Goal: Information Seeking & Learning: Check status

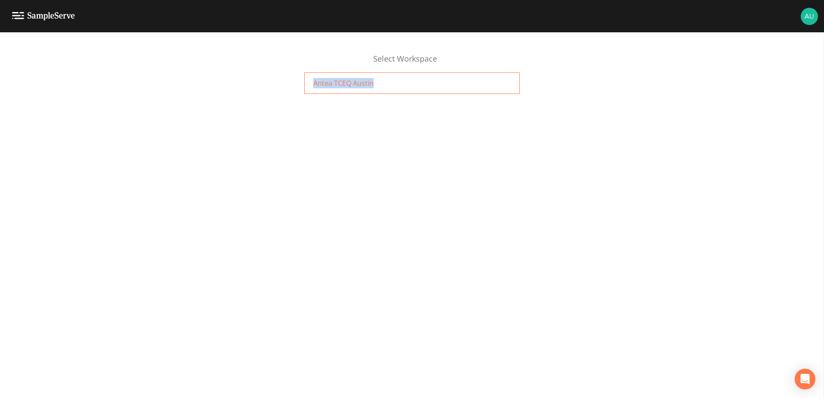
click at [471, 76] on div "Select Workspace Antea TCEQ Austin" at bounding box center [412, 69] width 824 height 58
click at [472, 78] on div "Antea TCEQ Austin" at bounding box center [411, 83] width 215 height 22
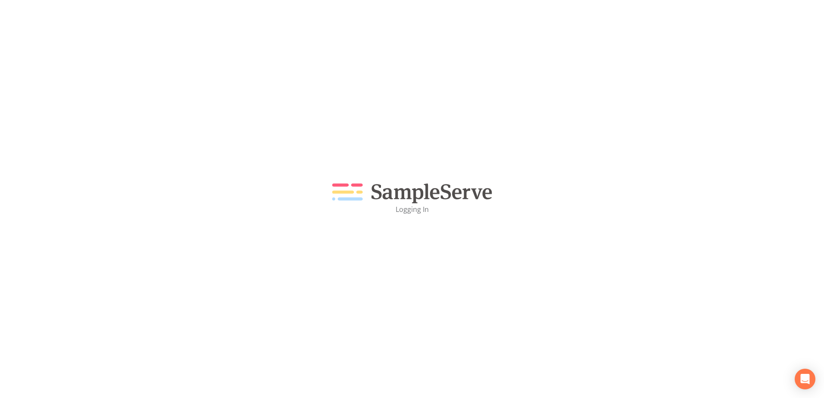
click at [244, 153] on div "Logging In" at bounding box center [412, 199] width 824 height 398
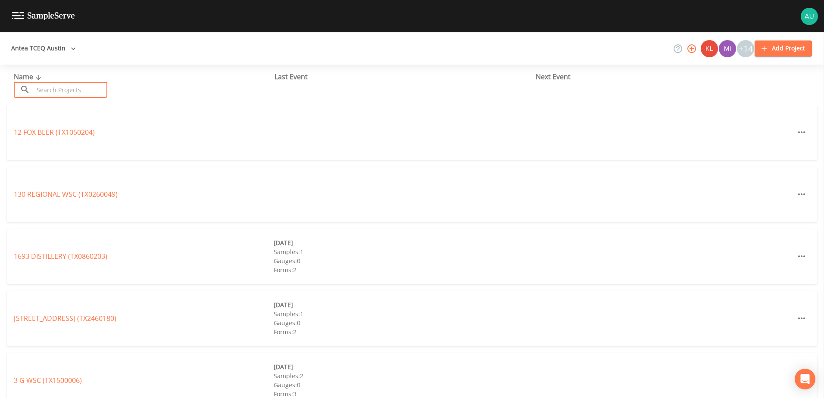
click at [79, 88] on input "text" at bounding box center [71, 90] width 74 height 16
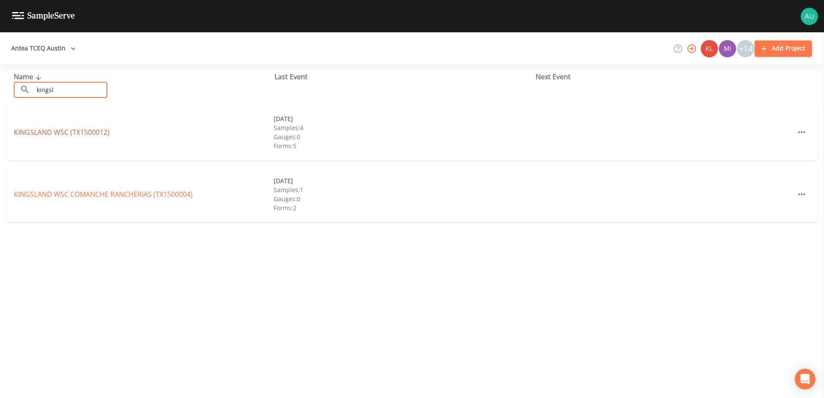
type input "kingsl"
click at [72, 130] on link "[GEOGRAPHIC_DATA] (TX1500012)" at bounding box center [62, 132] width 96 height 9
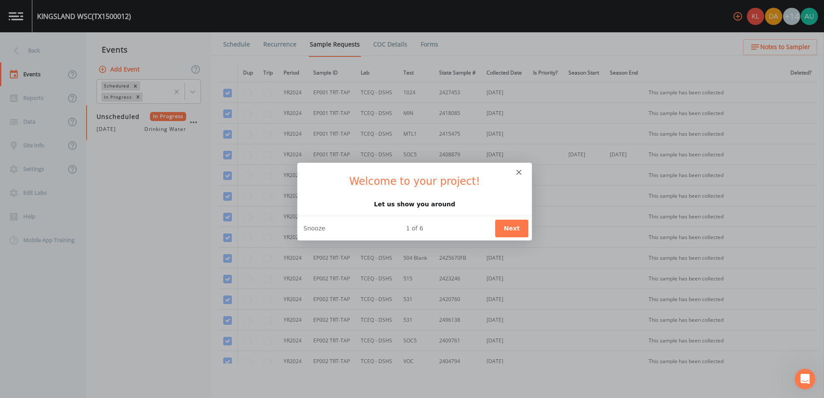
click at [519, 235] on button "Next" at bounding box center [511, 228] width 33 height 18
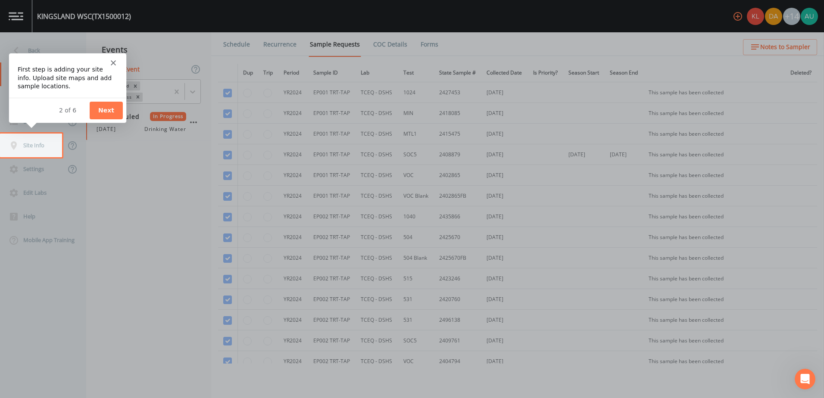
click at [115, 62] on icon "Close" at bounding box center [112, 62] width 5 height 5
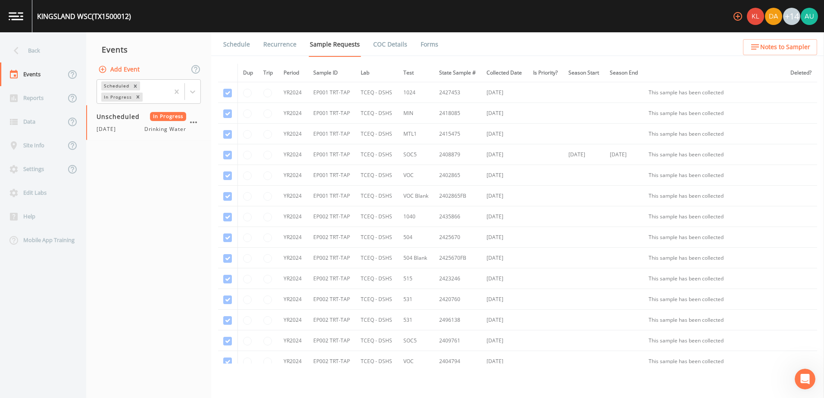
click at [419, 50] on link "Forms" at bounding box center [429, 44] width 20 height 24
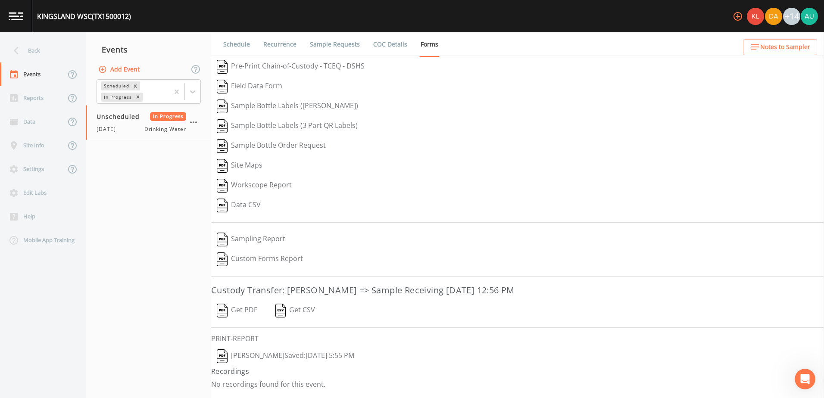
click at [254, 310] on button "Get PDF" at bounding box center [237, 311] width 52 height 20
click at [302, 357] on button "Annie Huebner  Saved: September 30, 2025 5:55 PM" at bounding box center [285, 357] width 149 height 20
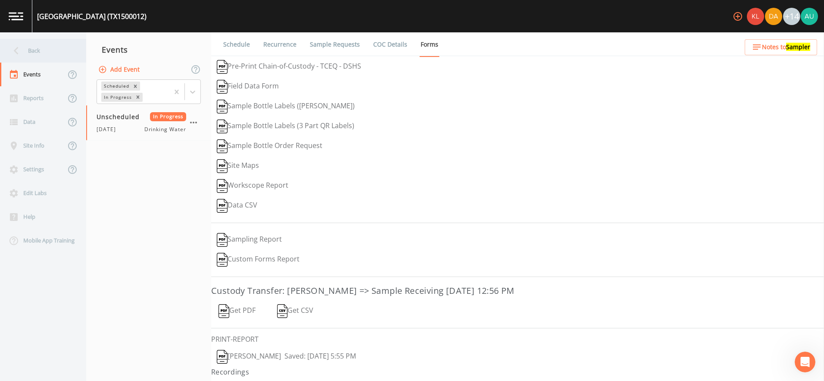
click at [65, 57] on div "Back" at bounding box center [39, 51] width 78 height 24
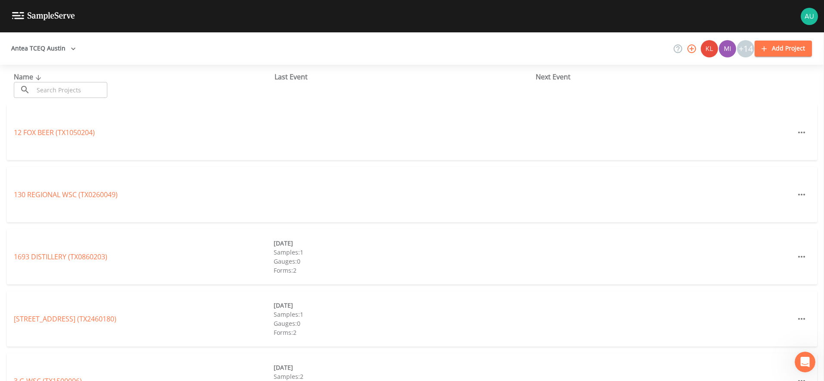
click at [96, 97] on input "text" at bounding box center [71, 90] width 74 height 16
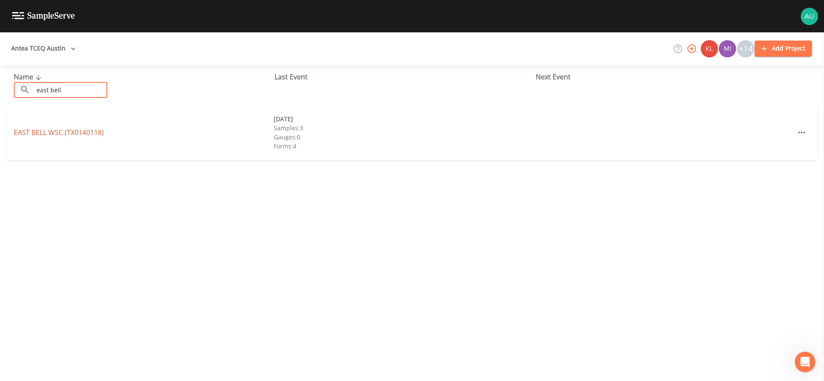
type input "east bell"
click at [70, 133] on link "EAST BELL WSC (TX0140118)" at bounding box center [59, 132] width 90 height 9
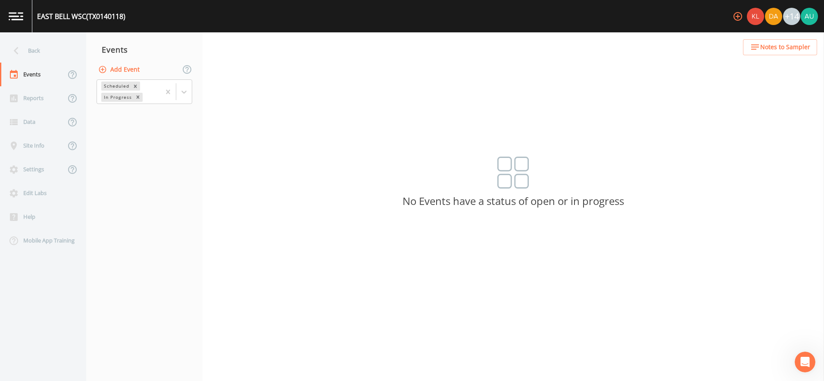
click at [126, 70] on button "Add Event" at bounding box center [120, 70] width 47 height 16
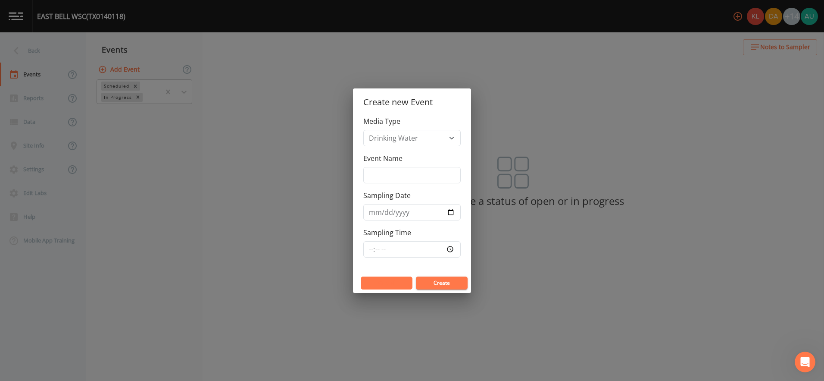
click at [397, 283] on button "Cancel" at bounding box center [387, 282] width 52 height 13
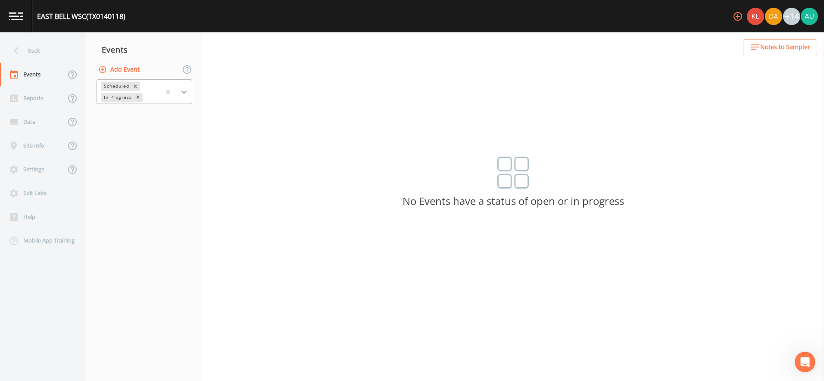
click at [184, 97] on div at bounding box center [184, 92] width 16 height 16
click at [131, 118] on div "Completed" at bounding box center [145, 116] width 96 height 15
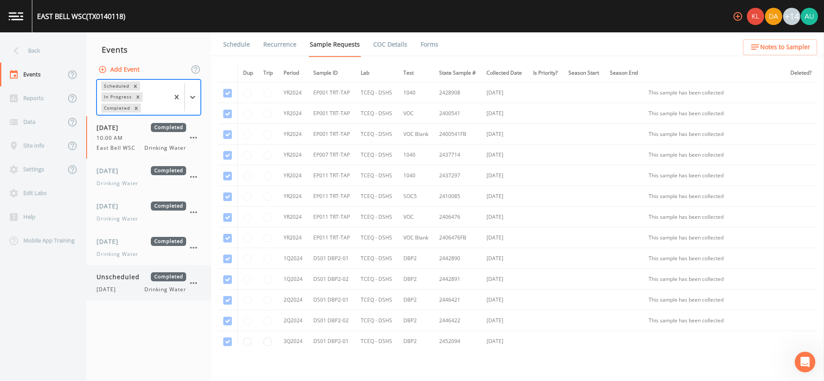
click at [115, 280] on span "Unscheduled" at bounding box center [121, 276] width 49 height 9
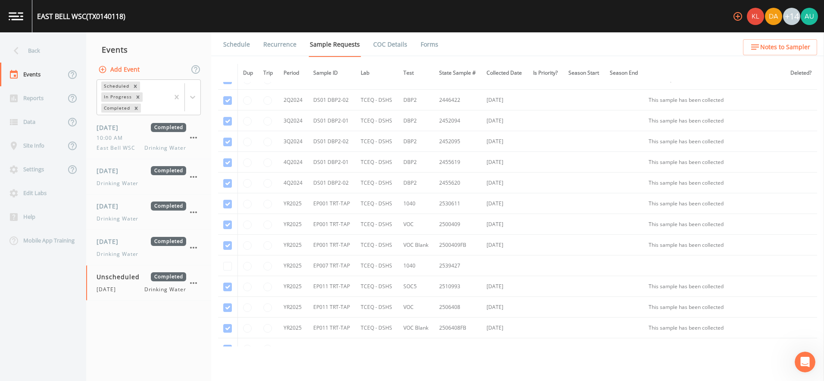
scroll to position [259, 0]
click at [419, 46] on link "Forms" at bounding box center [429, 44] width 20 height 24
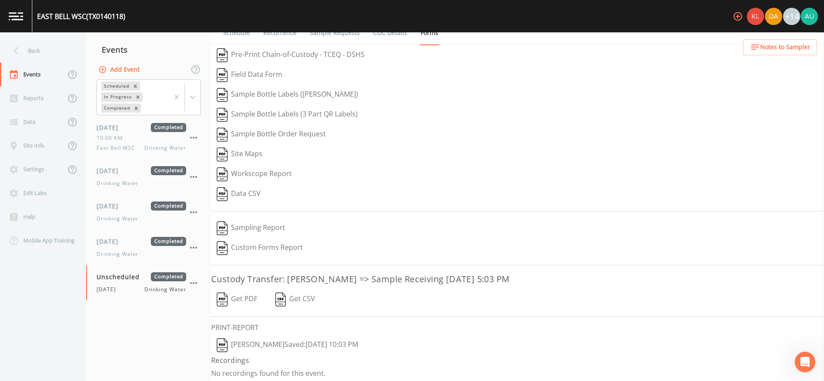
scroll to position [15, 0]
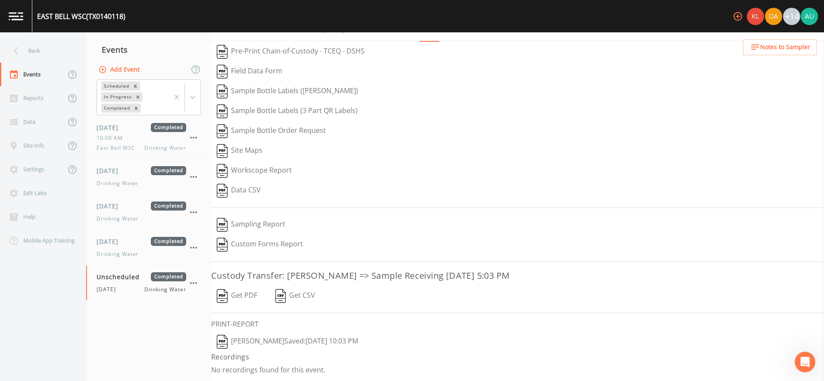
click at [262, 343] on button "Annie Huebner  Saved: September 24, 2025 10:03 PM" at bounding box center [287, 341] width 153 height 20
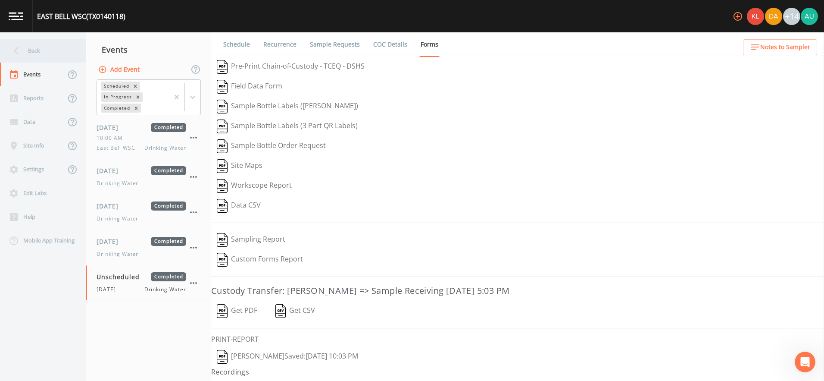
click at [57, 56] on div "Back" at bounding box center [39, 51] width 78 height 24
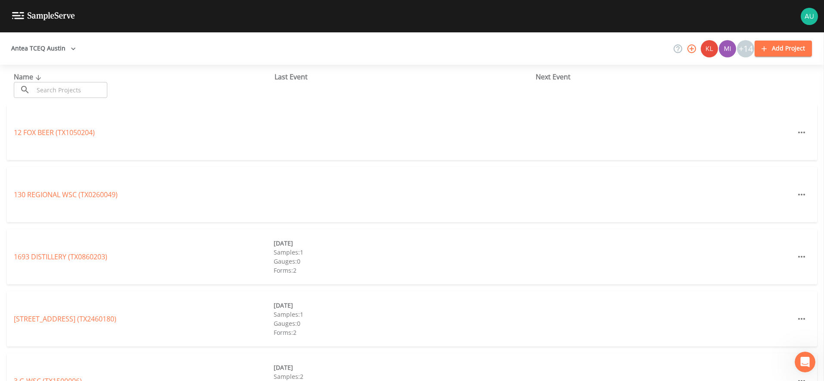
click at [63, 93] on input "text" at bounding box center [71, 90] width 74 height 16
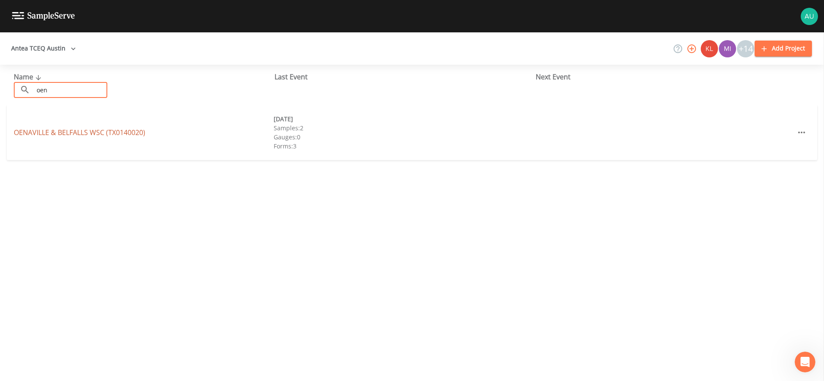
type input "oen"
click at [109, 129] on link "OENAVILLE & BELFALLS WSC (TX0140020)" at bounding box center [79, 132] width 131 height 9
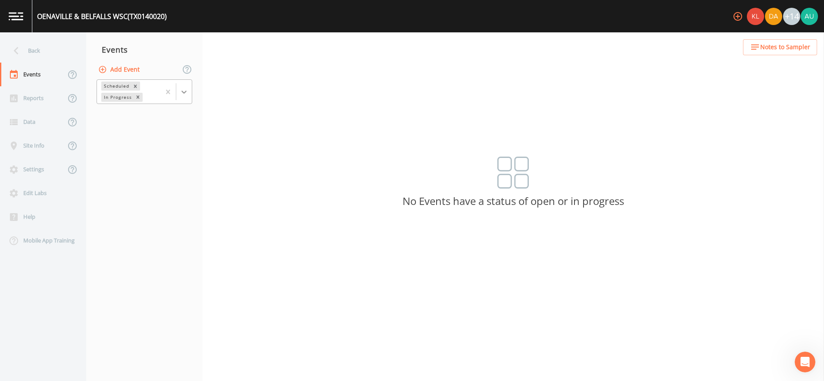
click at [181, 92] on icon at bounding box center [184, 91] width 9 height 9
click at [178, 121] on div "Completed" at bounding box center [145, 116] width 96 height 15
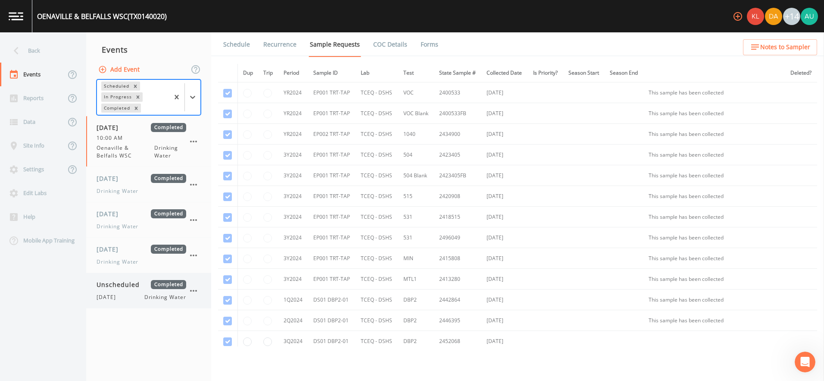
click at [176, 293] on div "Unscheduled Completed 9/24/25 Drinking Water" at bounding box center [142, 290] width 90 height 21
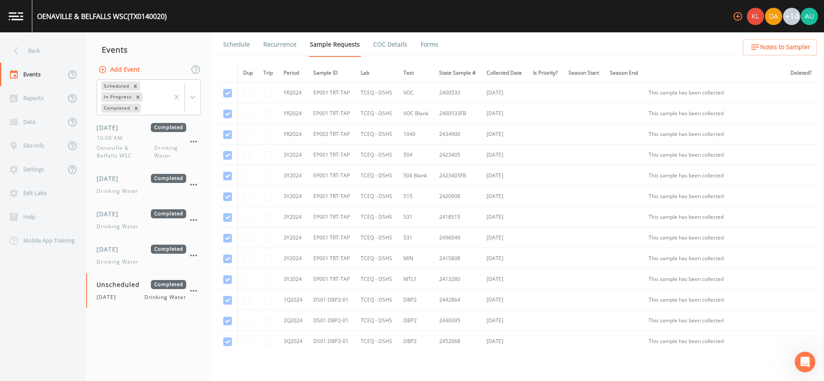
click at [428, 45] on link "Forms" at bounding box center [429, 44] width 20 height 24
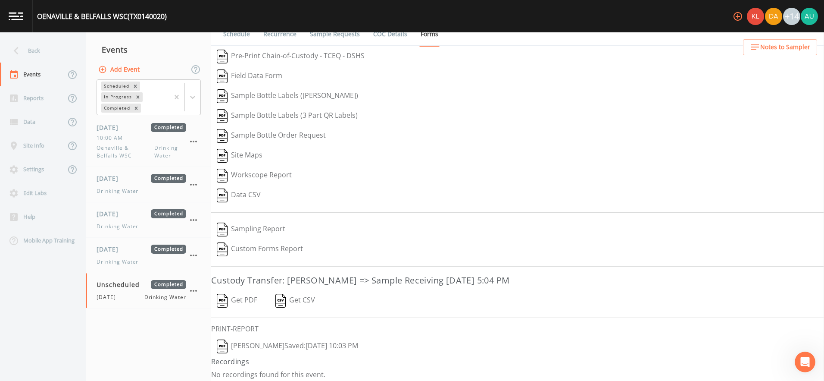
scroll to position [15, 0]
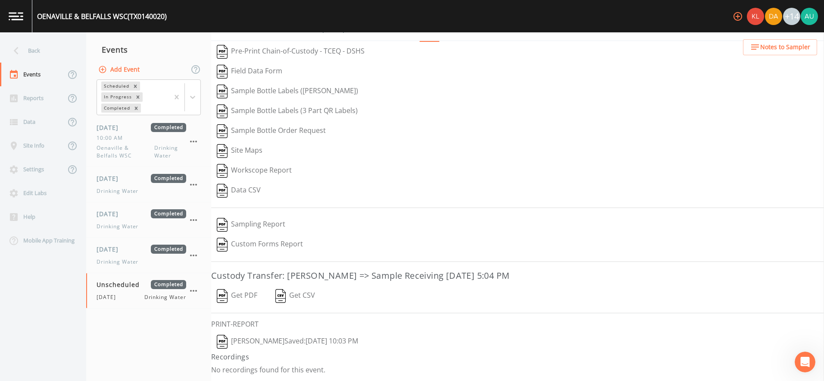
click at [277, 344] on button "Annie Huebner  Saved: September 24, 2025 10:03 PM" at bounding box center [287, 341] width 153 height 20
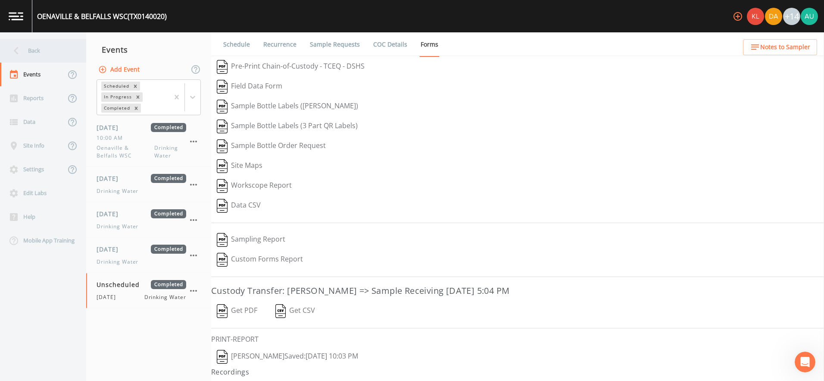
click at [47, 52] on div "Back" at bounding box center [39, 51] width 78 height 24
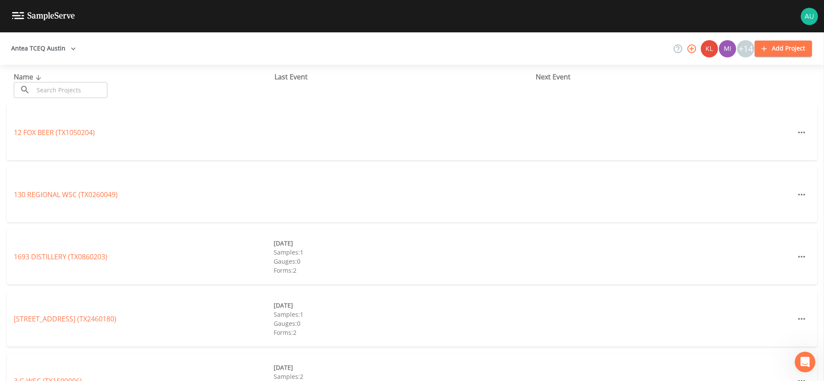
click at [49, 86] on input "text" at bounding box center [71, 90] width 74 height 16
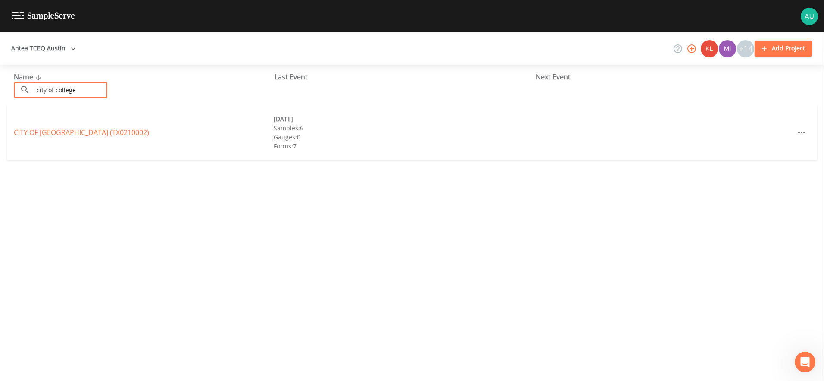
type input "city of college"
click at [108, 125] on div "CITY OF COLLEGE STATION (TX0210002) 09/25/2025 Samples: 6 Gauges: 0 Forms: 7" at bounding box center [412, 132] width 810 height 55
click at [109, 133] on link "CITY OF COLLEGE STATION (TX0210002)" at bounding box center [81, 132] width 135 height 9
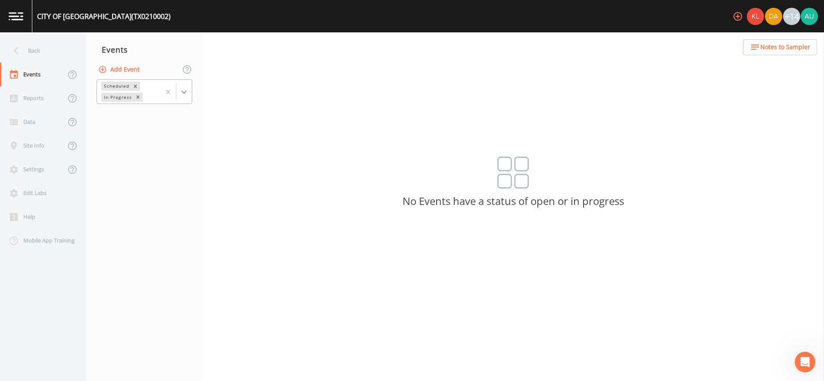
click at [187, 85] on div at bounding box center [184, 92] width 16 height 16
click at [180, 116] on div "Completed" at bounding box center [145, 116] width 96 height 15
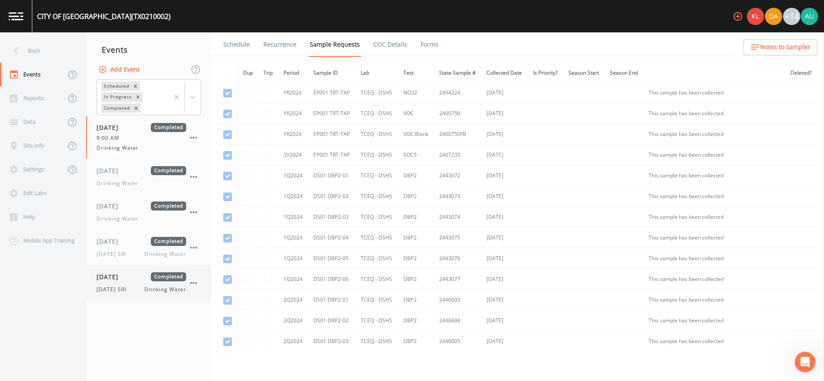
click at [125, 273] on span "09/25/2025" at bounding box center [111, 276] width 28 height 9
click at [434, 43] on link "Forms" at bounding box center [429, 44] width 20 height 24
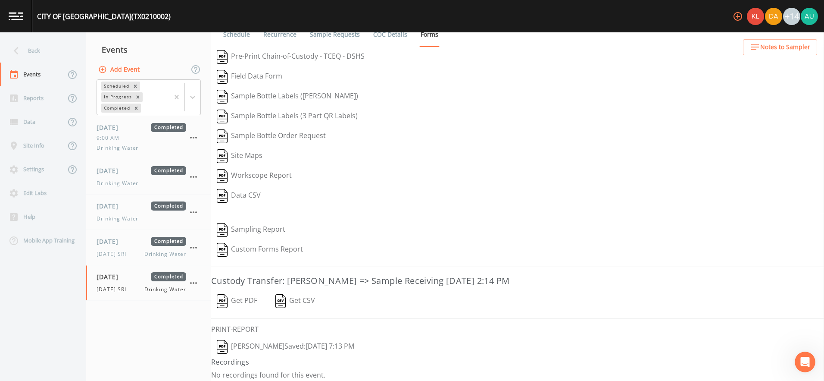
scroll to position [15, 0]
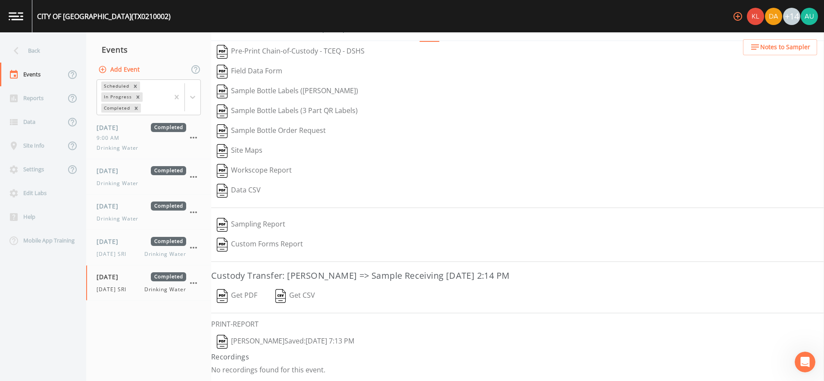
click at [280, 339] on button "Annie Huebner  Saved: September 29, 2025 7:13 PM" at bounding box center [285, 341] width 149 height 20
click at [12, 50] on icon at bounding box center [16, 50] width 15 height 15
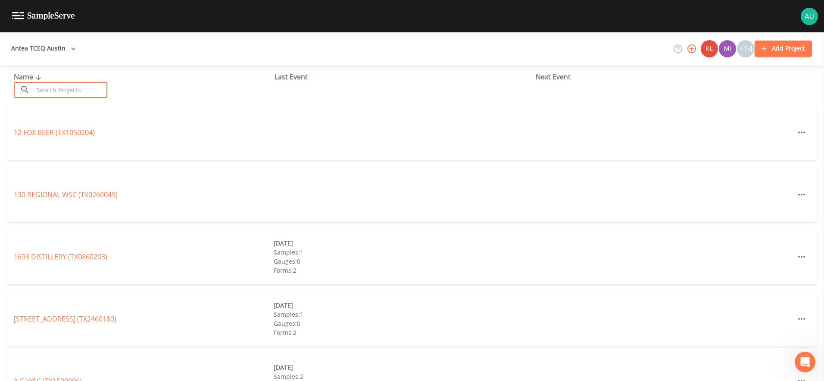
click at [61, 83] on input "text" at bounding box center [71, 90] width 74 height 16
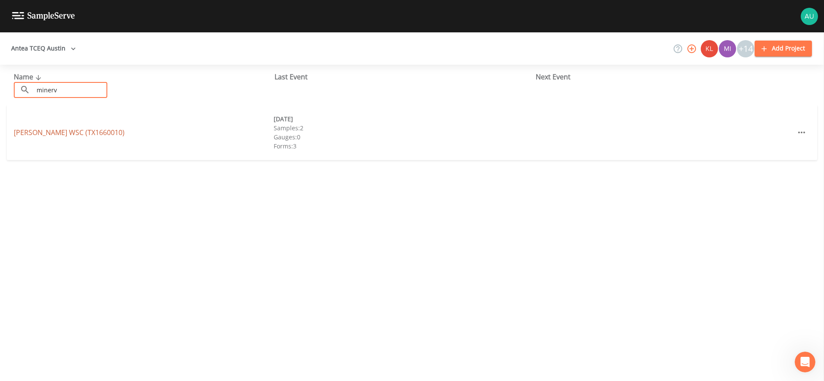
type input "minerv"
click at [37, 132] on link "MINERVA WSC (TX1660010)" at bounding box center [69, 132] width 111 height 9
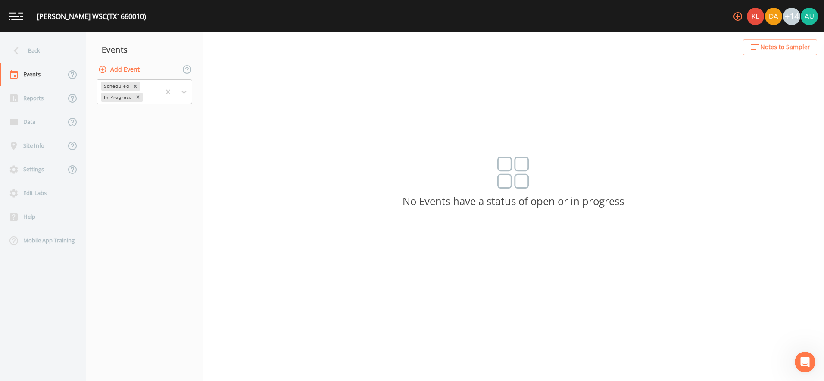
click at [194, 93] on div "Scheduled In Progress" at bounding box center [144, 91] width 116 height 27
click at [187, 93] on icon at bounding box center [184, 91] width 9 height 9
click at [166, 119] on div "Completed" at bounding box center [145, 116] width 96 height 15
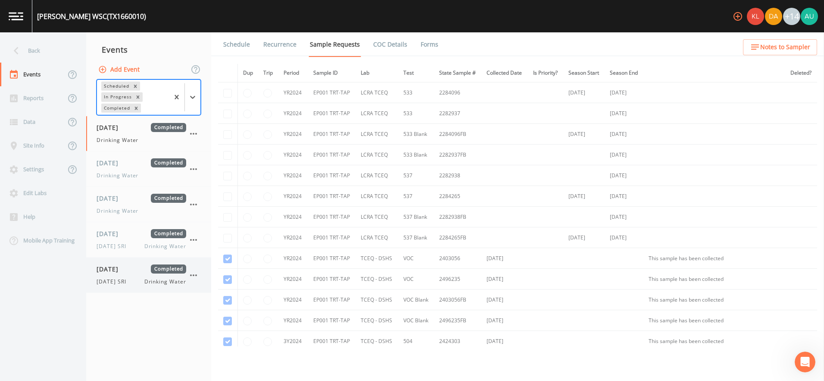
click at [129, 279] on span "9/25/25 SRI" at bounding box center [114, 282] width 35 height 8
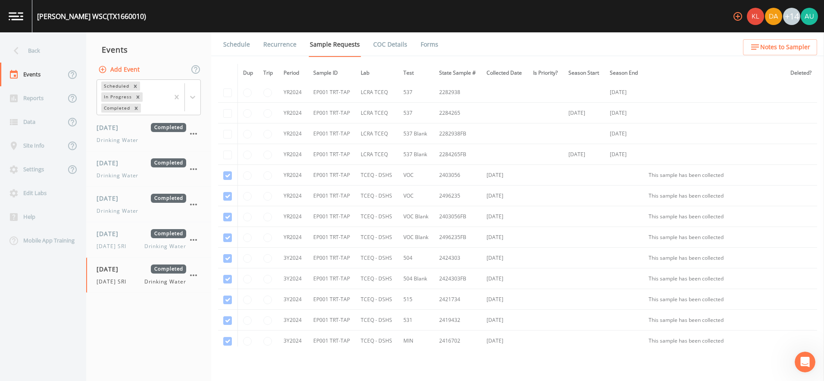
scroll to position [345, 0]
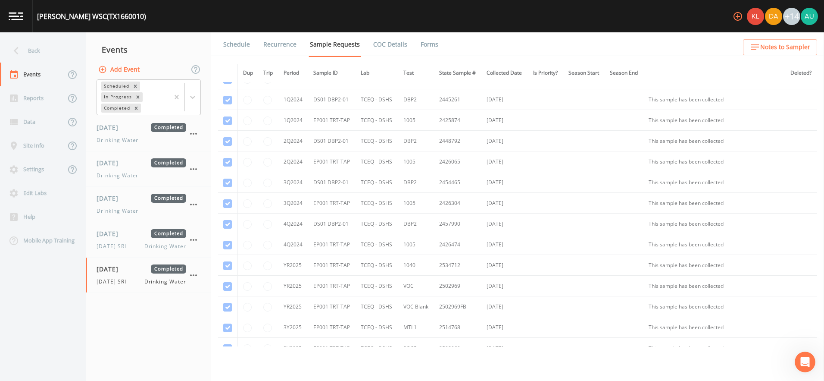
click at [419, 45] on link "Forms" at bounding box center [429, 44] width 20 height 24
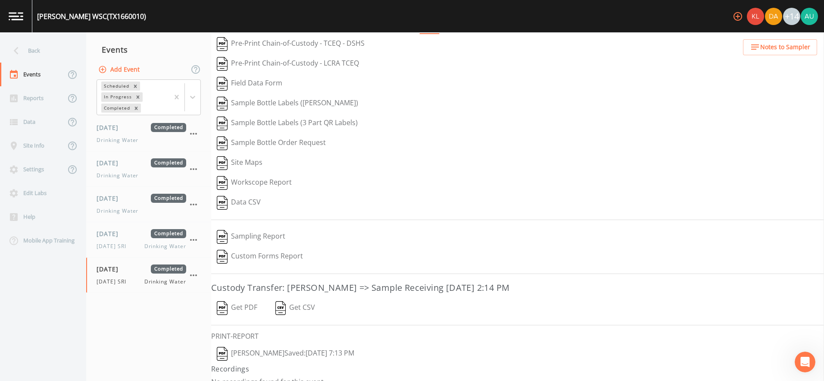
scroll to position [35, 0]
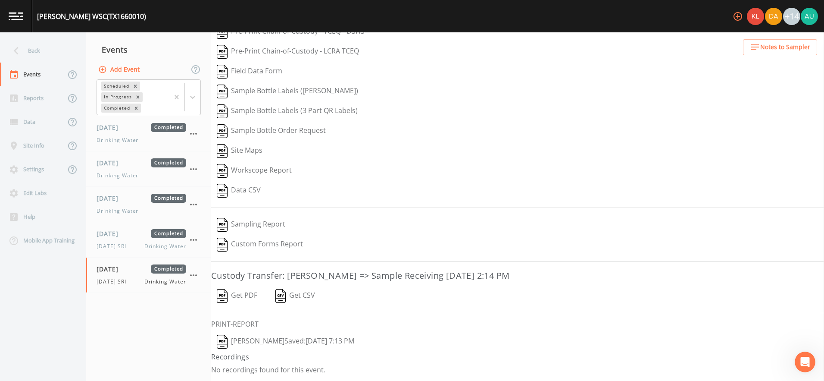
click at [305, 347] on button "Annie Huebner  Saved: September 29, 2025 7:13 PM" at bounding box center [285, 341] width 149 height 20
click at [37, 72] on div "Events" at bounding box center [33, 74] width 66 height 24
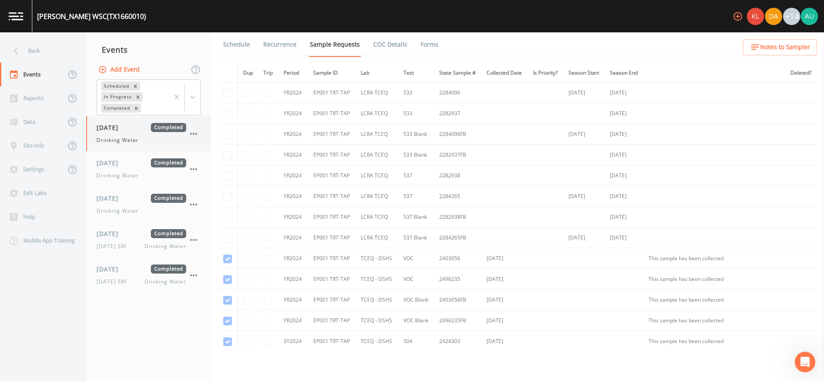
click at [109, 139] on span "Drinking Water" at bounding box center [118, 140] width 42 height 8
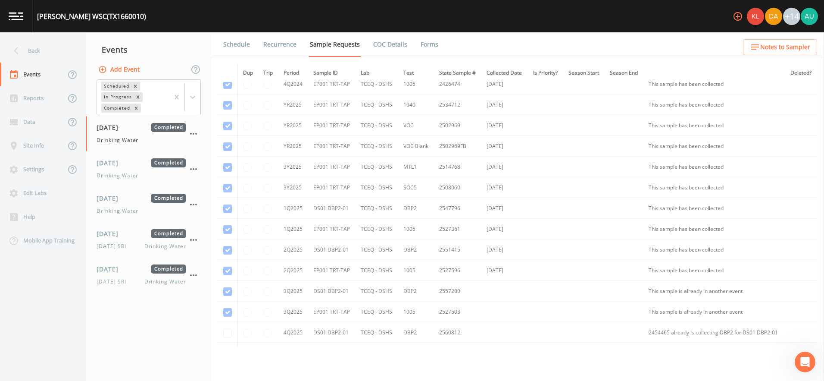
scroll to position [505, 0]
